Goal: Information Seeking & Learning: Learn about a topic

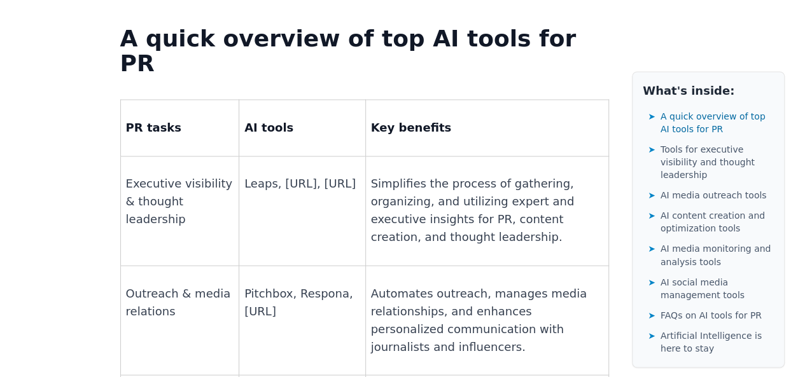
scroll to position [954, 0]
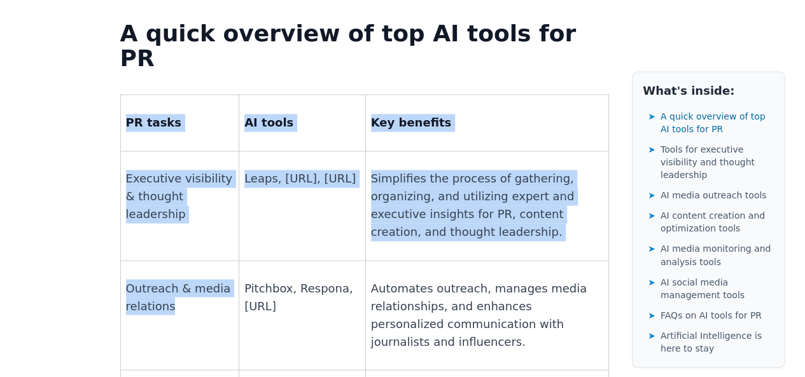
drag, startPoint x: 185, startPoint y: 197, endPoint x: 123, endPoint y: 177, distance: 64.8
click at [150, 279] on p "Outreach & media relations" at bounding box center [180, 297] width 108 height 36
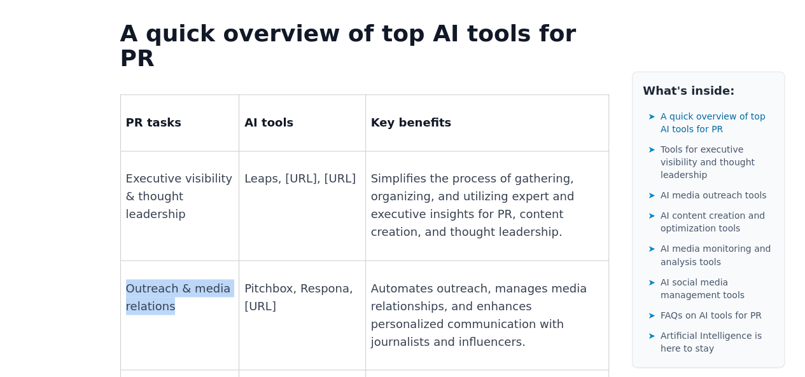
drag, startPoint x: 135, startPoint y: 174, endPoint x: 191, endPoint y: 193, distance: 59.8
click at [191, 279] on p "Outreach & media relations" at bounding box center [180, 297] width 108 height 36
copy p "Outreach & media relations"
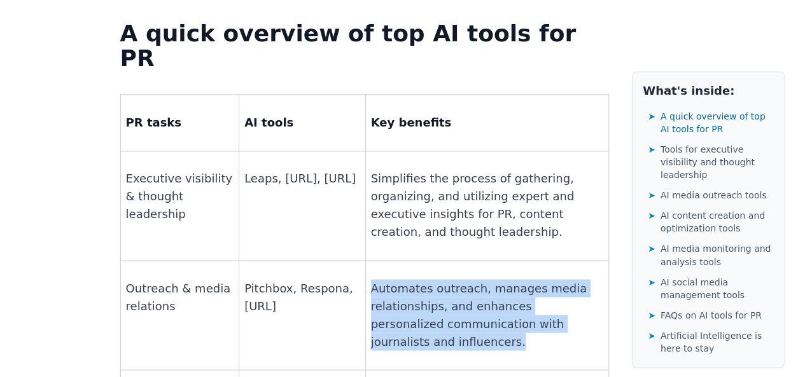
drag, startPoint x: 370, startPoint y: 175, endPoint x: 436, endPoint y: 243, distance: 94.9
click at [436, 260] on td "Automates outreach, manages media relationships, and enhances personalized comm…" at bounding box center [486, 314] width 243 height 109
copy p "Automates outreach, manages media relationships, and enhances personalized comm…"
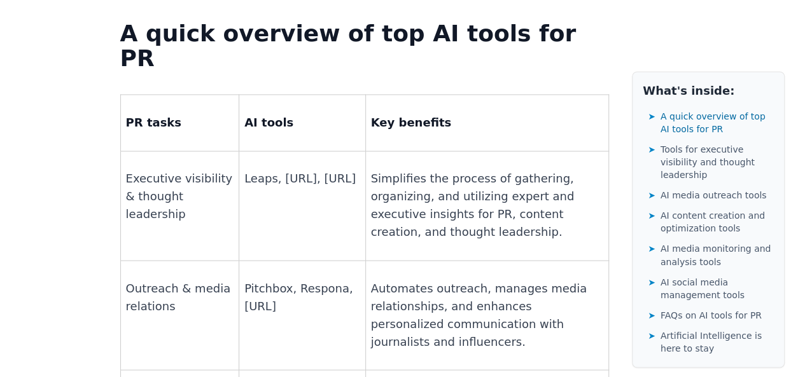
drag, startPoint x: 247, startPoint y: 172, endPoint x: 312, endPoint y: 197, distance: 69.2
click at [312, 279] on p "Pitchbox, Respona, [URL]" at bounding box center [301, 297] width 115 height 36
click at [275, 279] on p "Pitchbox, Respona, [URL]" at bounding box center [301, 297] width 115 height 36
click at [277, 279] on p "Pitchbox, Respona, [URL]" at bounding box center [301, 297] width 115 height 36
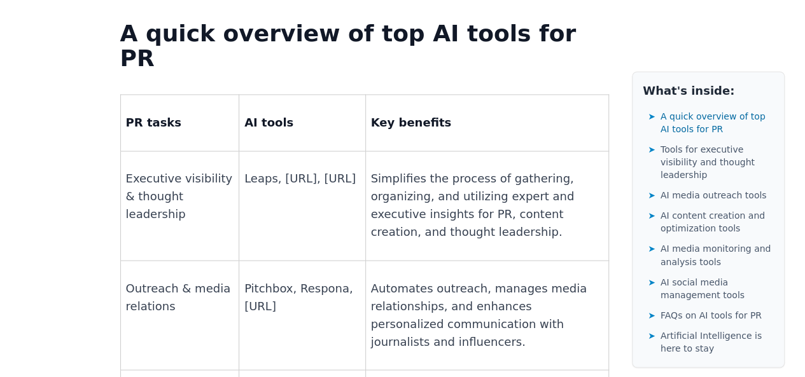
click at [275, 279] on p "Pitchbox, Respona, [URL]" at bounding box center [301, 297] width 115 height 36
drag, startPoint x: 247, startPoint y: 170, endPoint x: 291, endPoint y: 173, distance: 44.0
click at [291, 279] on p "Pitchbox, Respona, [URL]" at bounding box center [301, 297] width 115 height 36
copy p "Pitchbox"
drag, startPoint x: 302, startPoint y: 177, endPoint x: 358, endPoint y: 176, distance: 56.7
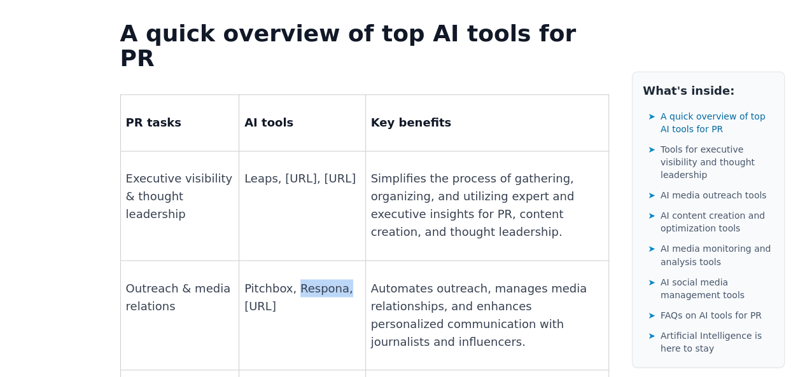
click at [358, 260] on td "Pitchbox, Respona, [URL]" at bounding box center [302, 314] width 126 height 109
copy p "Respona,"
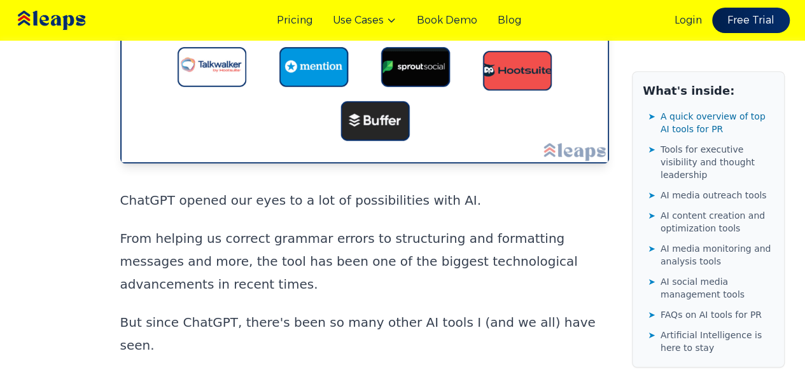
scroll to position [191, 0]
